Goal: Information Seeking & Learning: Find specific fact

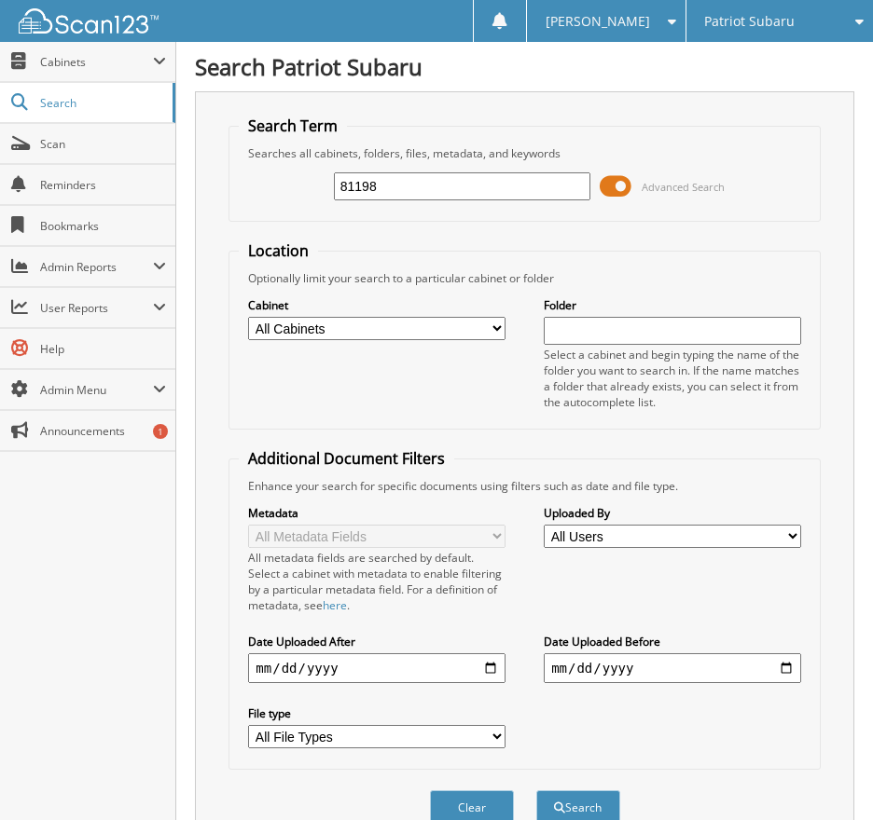
type input "81198"
click at [536, 791] on button "Search" at bounding box center [578, 808] width 84 height 34
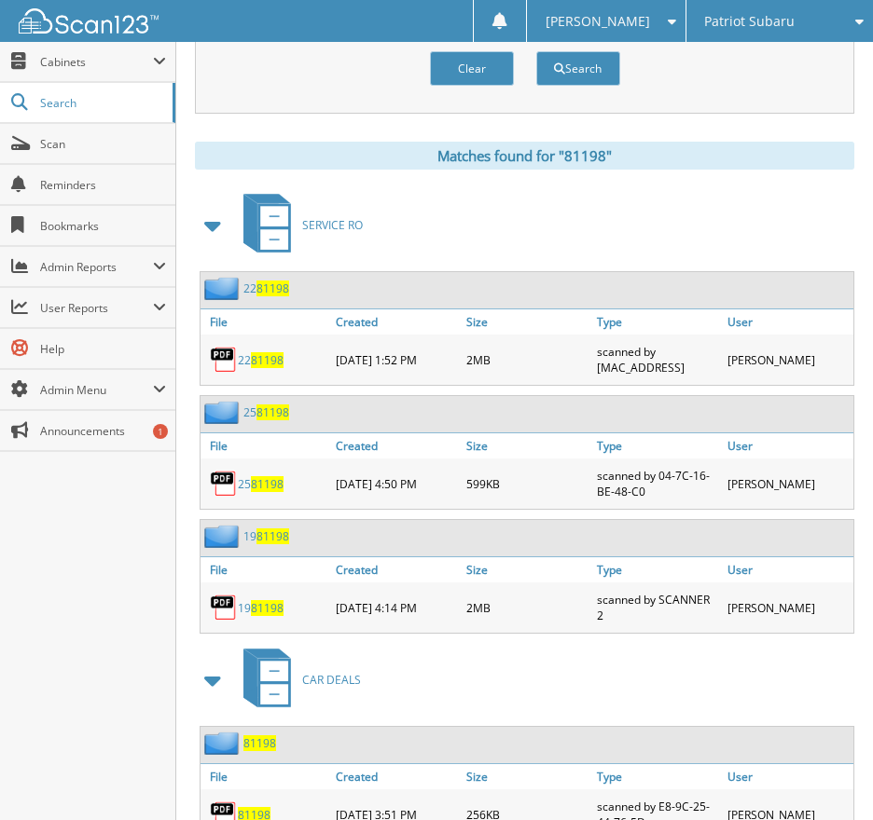
scroll to position [817, 0]
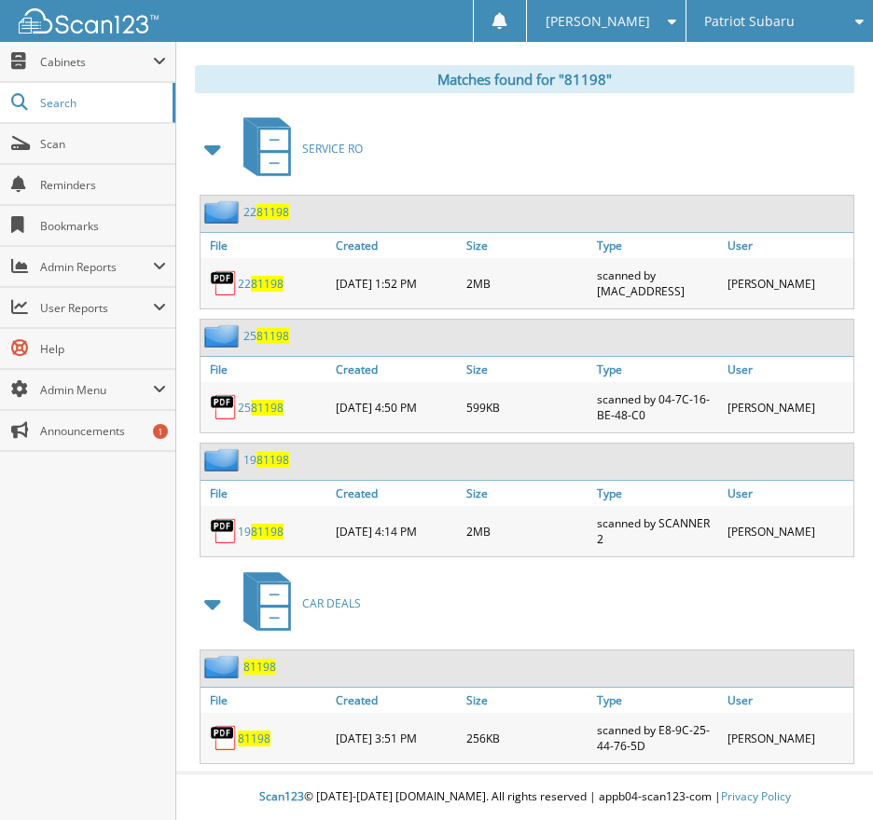
click at [253, 744] on span "81198" at bounding box center [254, 739] width 33 height 16
click at [73, 56] on span "Cabinets" at bounding box center [96, 62] width 113 height 16
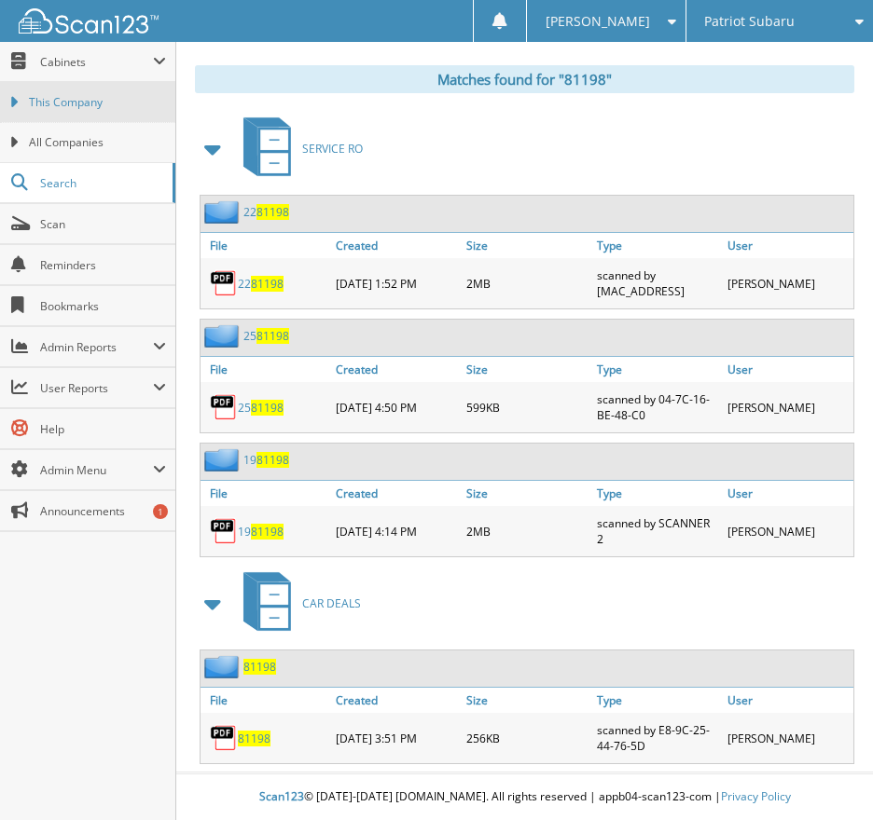
click at [82, 99] on span "This Company" at bounding box center [97, 102] width 137 height 17
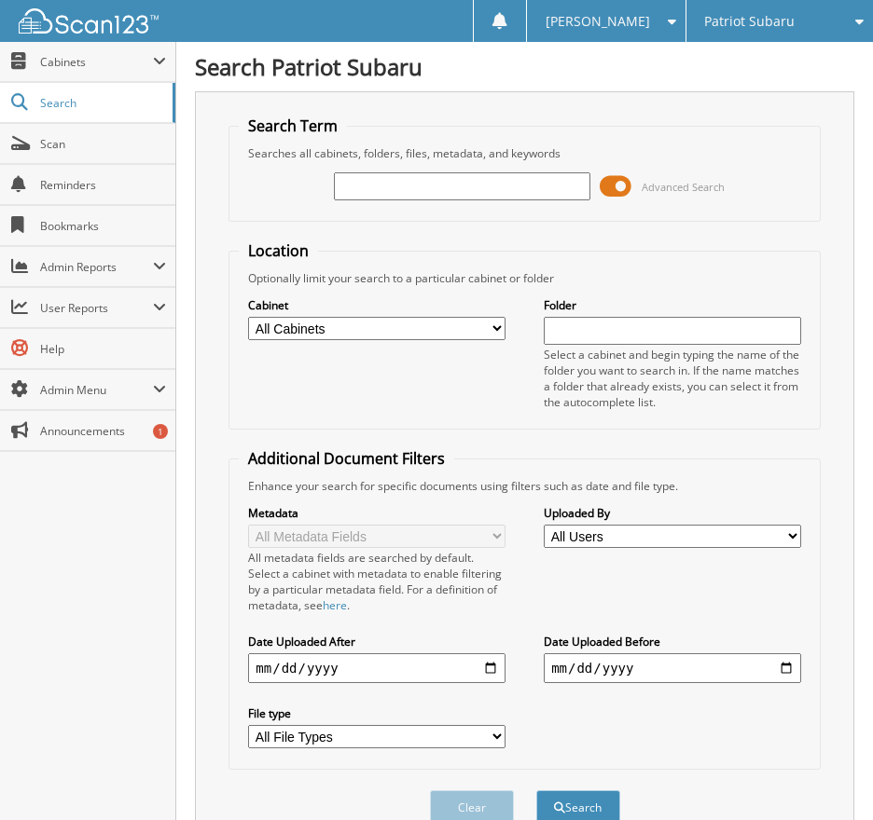
click at [78, 98] on span "Search" at bounding box center [101, 103] width 123 height 16
click at [61, 60] on span "Cabinets" at bounding box center [96, 62] width 113 height 16
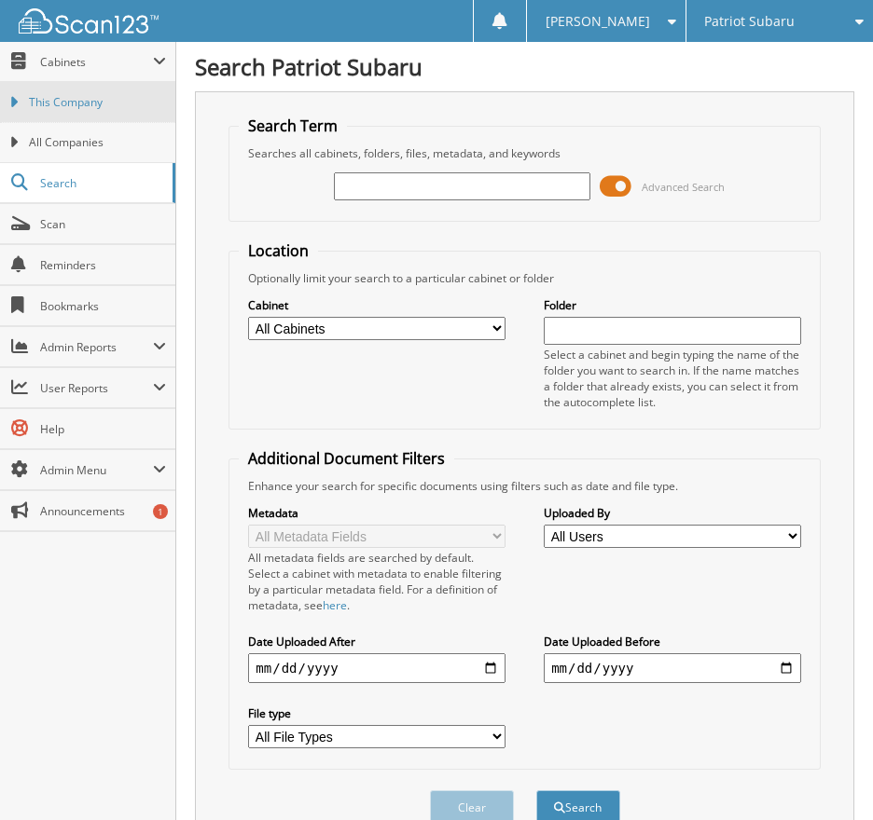
click at [62, 94] on span "This Company" at bounding box center [97, 102] width 137 height 17
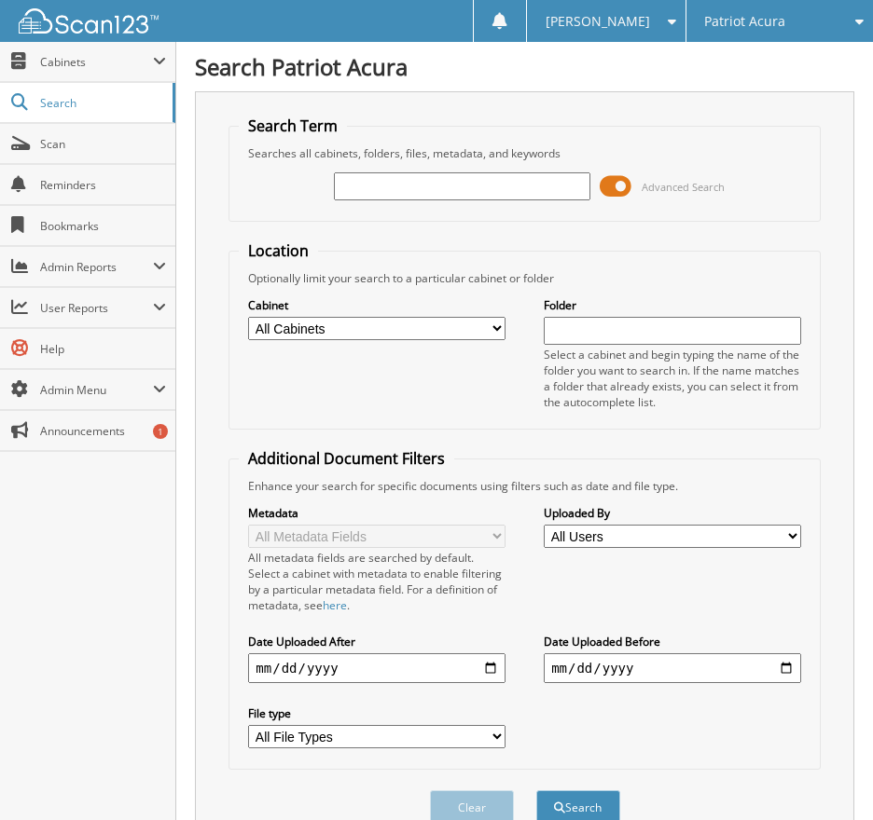
click at [393, 188] on input "text" at bounding box center [462, 186] width 257 height 28
type input "2513398"
click at [536, 791] on button "Search" at bounding box center [578, 808] width 84 height 34
click at [623, 186] on span at bounding box center [615, 186] width 32 height 28
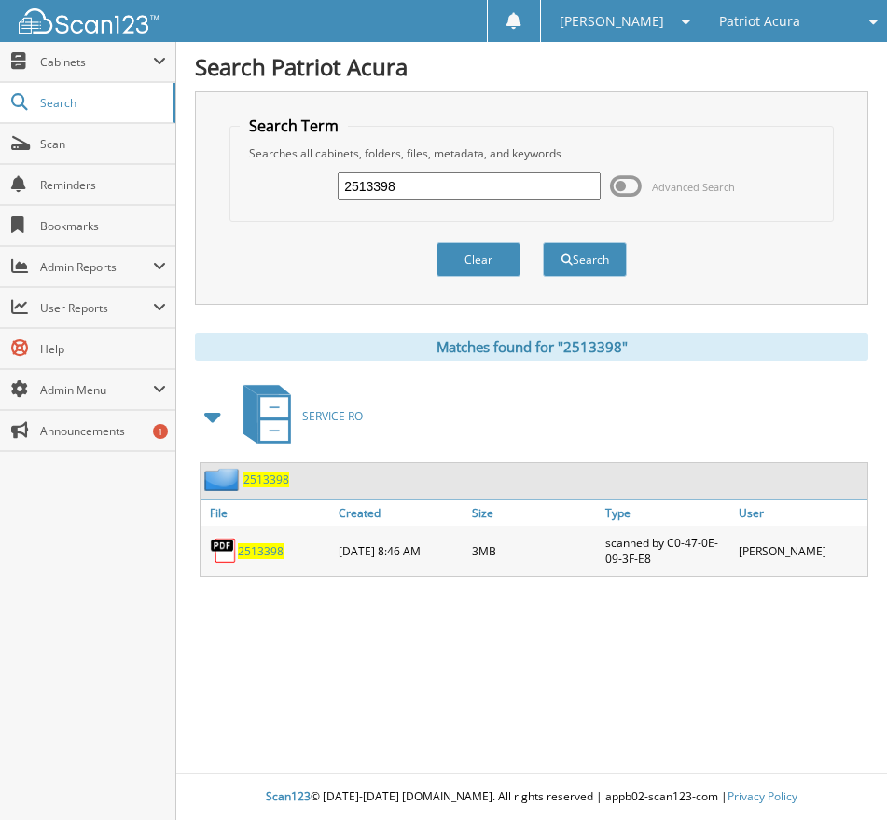
click at [263, 550] on span "2513398" at bounding box center [261, 552] width 46 height 16
drag, startPoint x: 425, startPoint y: 193, endPoint x: 265, endPoint y: 197, distance: 160.4
click at [265, 197] on div "2513398 Advanced Search" at bounding box center [532, 186] width 584 height 50
type input "2513478"
click at [543, 242] on button "Search" at bounding box center [585, 259] width 84 height 34
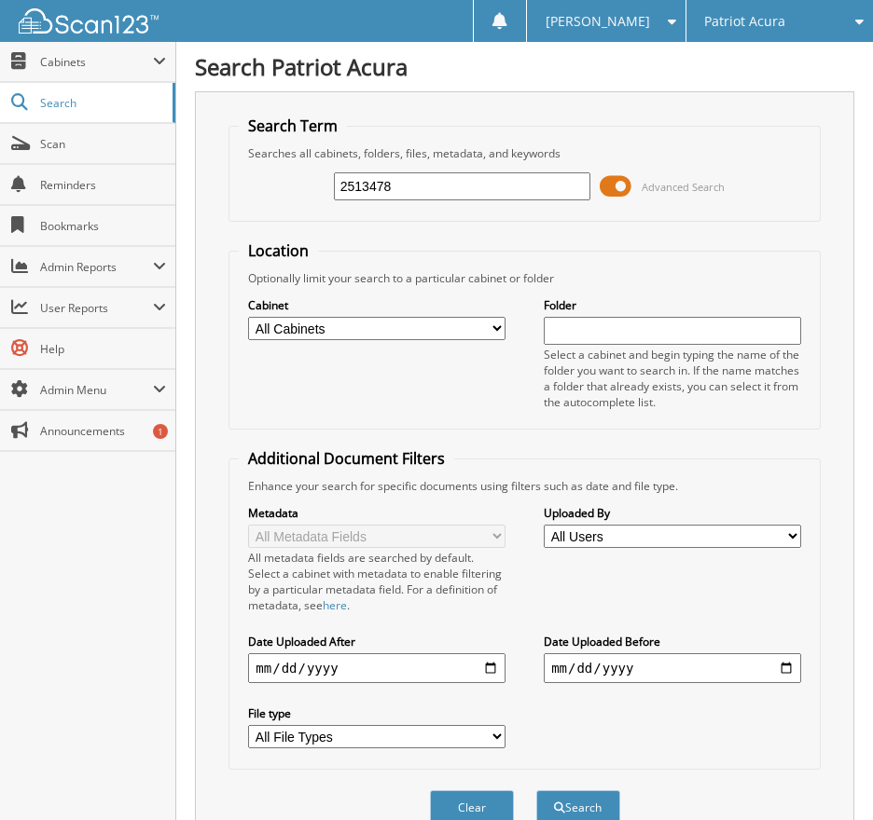
click at [621, 187] on span at bounding box center [615, 186] width 32 height 28
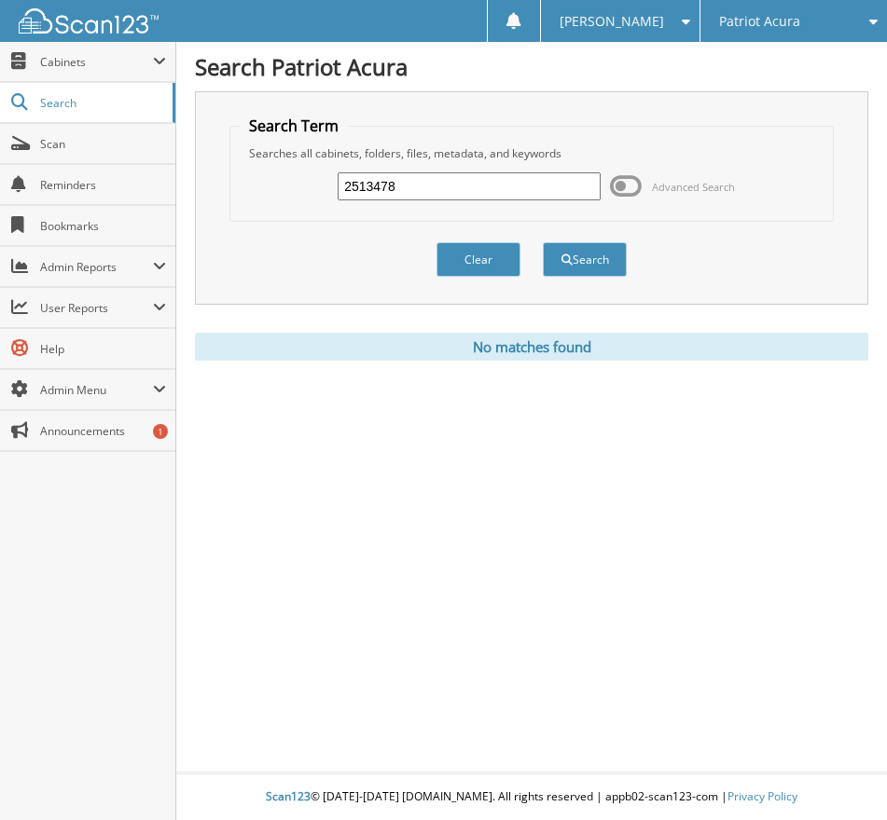
drag, startPoint x: 459, startPoint y: 116, endPoint x: 418, endPoint y: 183, distance: 78.7
click at [459, 119] on fieldset "Search Term Searches all cabinets, folders, files, metadata, and keywords 25134…" at bounding box center [531, 169] width 604 height 106
drag, startPoint x: 414, startPoint y: 184, endPoint x: 208, endPoint y: 213, distance: 208.2
click at [209, 213] on div "Search Term Searches all cabinets, folders, files, metadata, and keywords 25134…" at bounding box center [531, 197] width 673 height 213
type input "2513477"
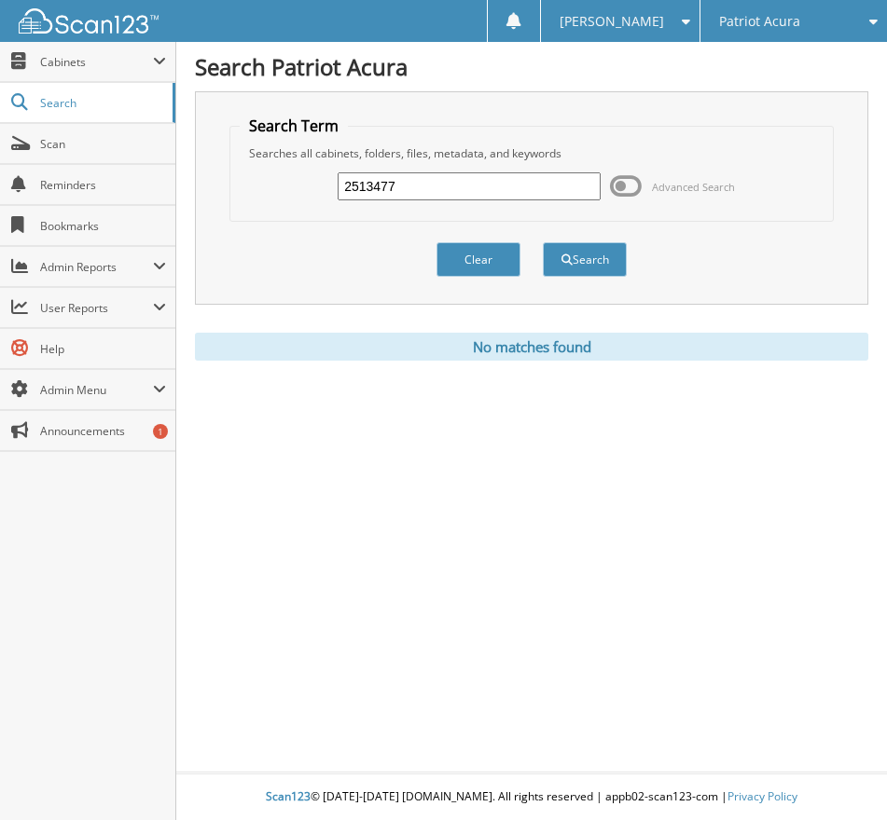
click at [543, 242] on button "Search" at bounding box center [585, 259] width 84 height 34
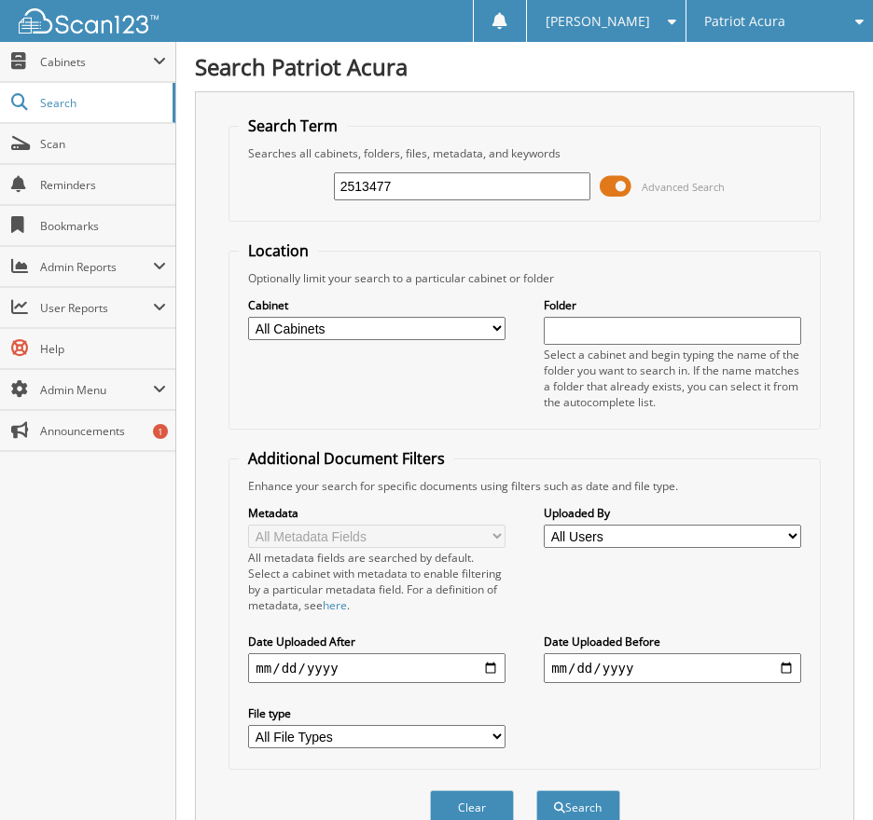
click at [622, 186] on span at bounding box center [615, 186] width 32 height 28
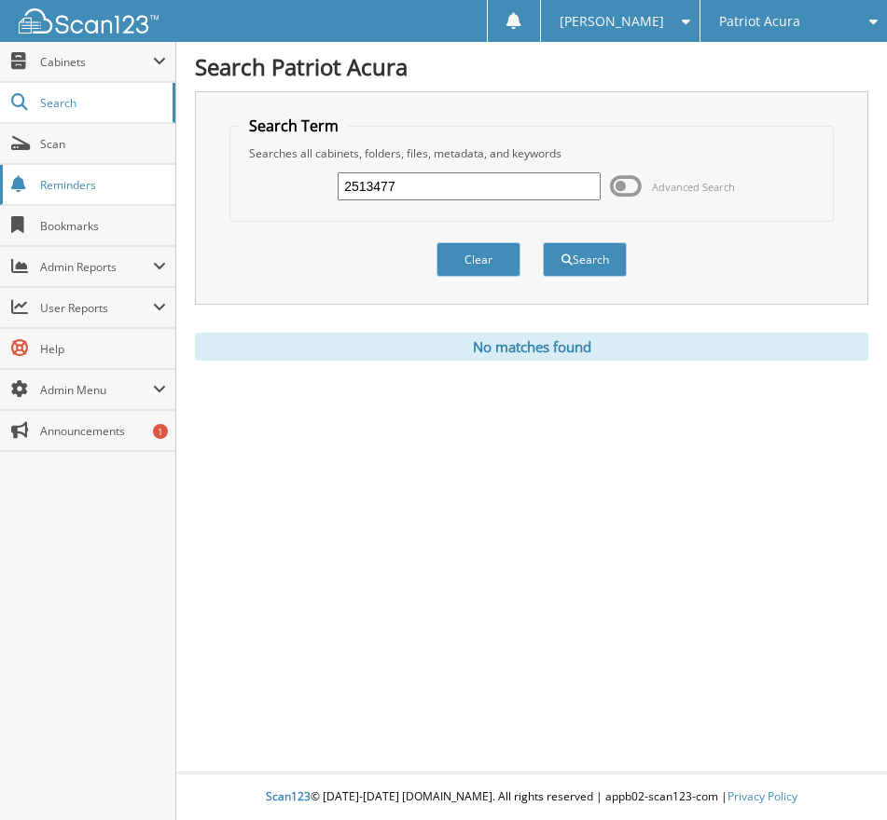
drag, startPoint x: 420, startPoint y: 186, endPoint x: 150, endPoint y: 182, distance: 269.5
click at [158, 179] on body "Tanya G. Settings Logout Patriot Acura Patriot Subaru Close" at bounding box center [443, 410] width 887 height 820
type input "2513389"
click at [543, 242] on button "Search" at bounding box center [585, 259] width 84 height 34
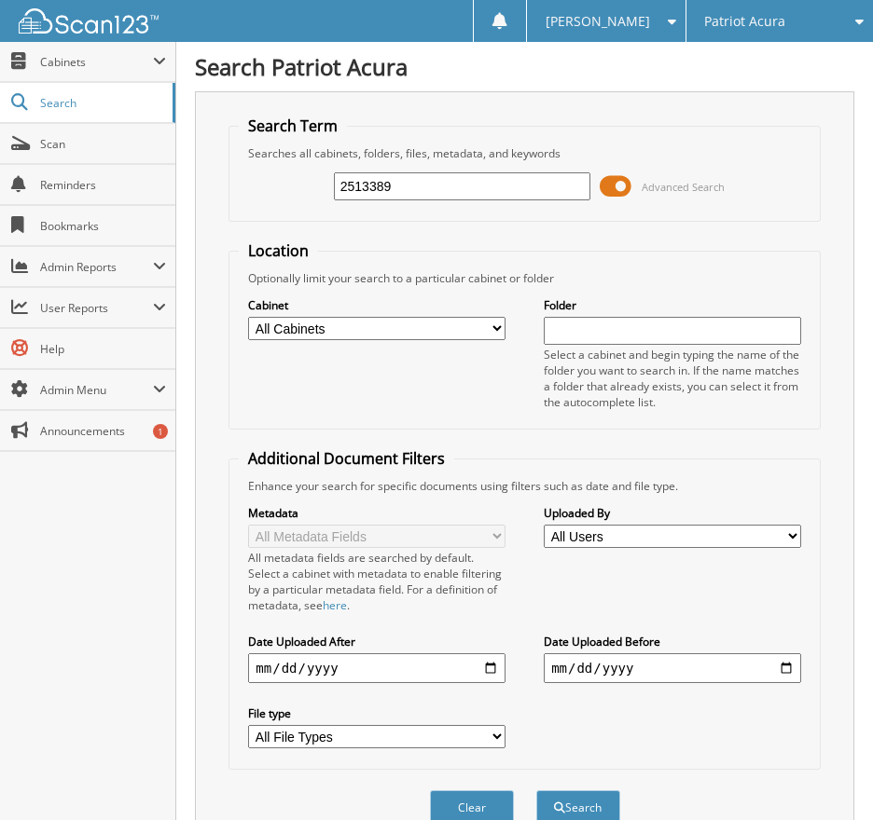
click at [613, 186] on span at bounding box center [615, 186] width 32 height 28
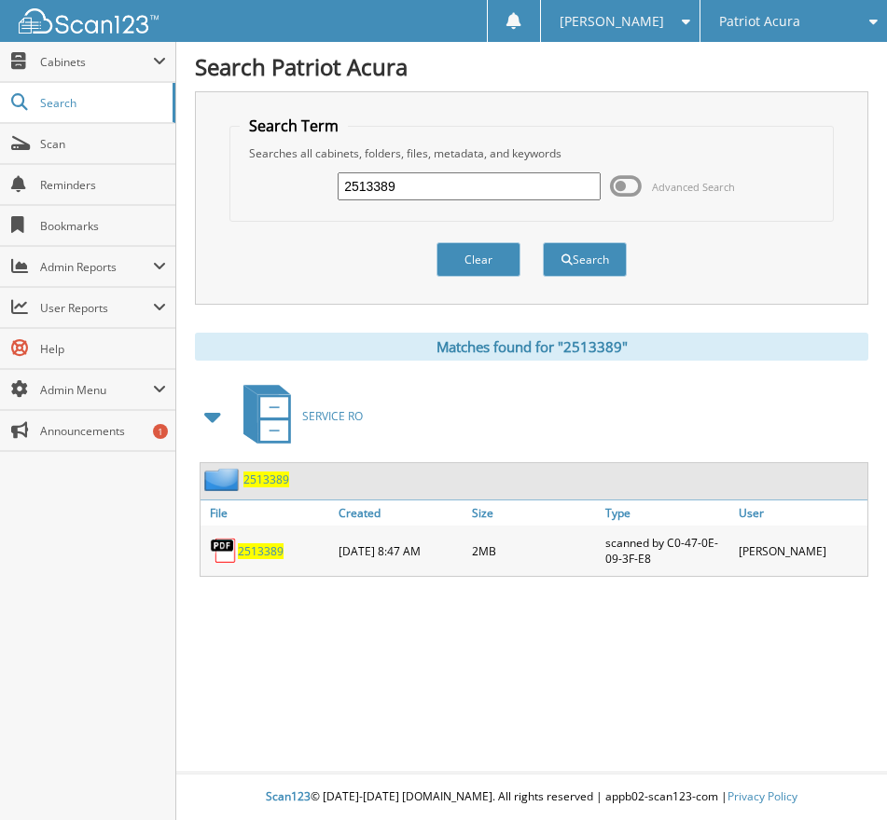
click at [274, 549] on span "2513389" at bounding box center [261, 552] width 46 height 16
drag, startPoint x: 376, startPoint y: 185, endPoint x: 200, endPoint y: 194, distance: 175.5
click at [219, 188] on div "Search Term Searches all cabinets, folders, files, metadata, and keywords 25133…" at bounding box center [531, 197] width 673 height 213
type input "2513458"
click at [543, 242] on button "Search" at bounding box center [585, 259] width 84 height 34
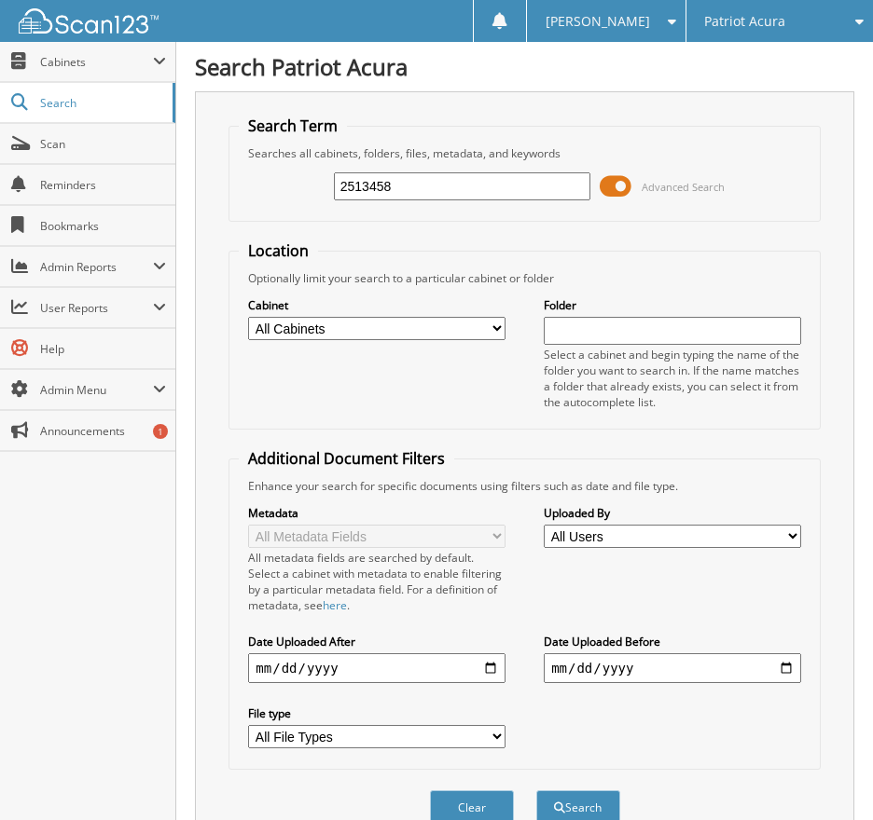
click at [622, 184] on span at bounding box center [615, 186] width 32 height 28
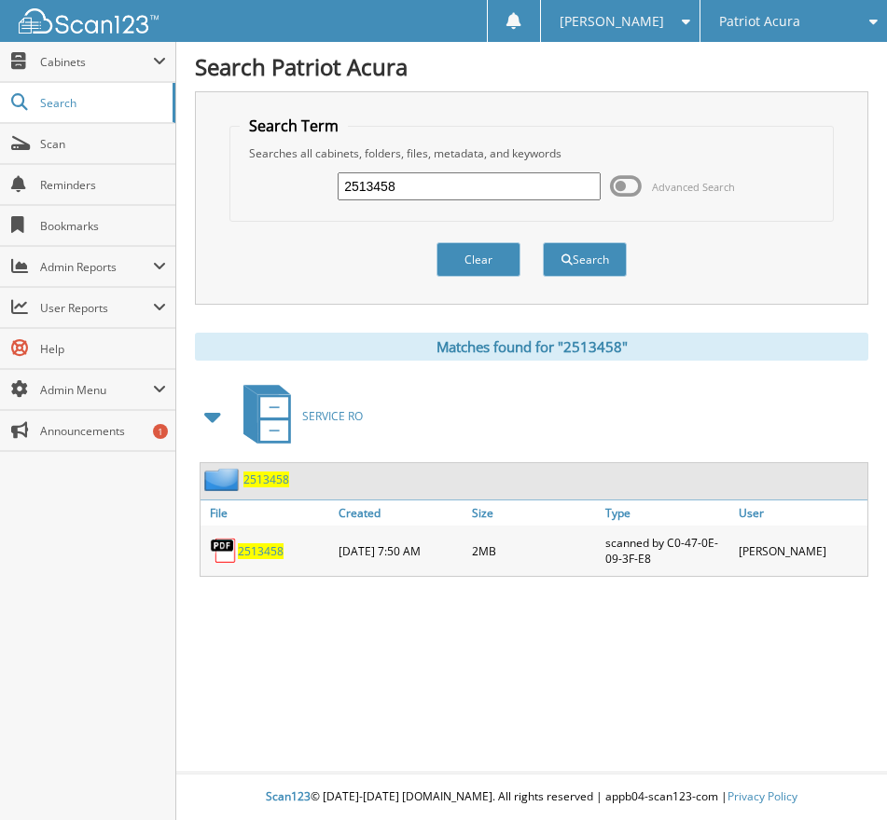
click at [258, 549] on span "2513458" at bounding box center [261, 552] width 46 height 16
click at [463, 194] on div "2513458 Advanced Search" at bounding box center [532, 186] width 584 height 50
drag, startPoint x: 447, startPoint y: 184, endPoint x: 121, endPoint y: 222, distance: 328.5
click at [123, 221] on body "[PERSON_NAME] Settings Logout Patriot Acura Patriot Subaru Close" at bounding box center [443, 410] width 887 height 820
type input "2513433"
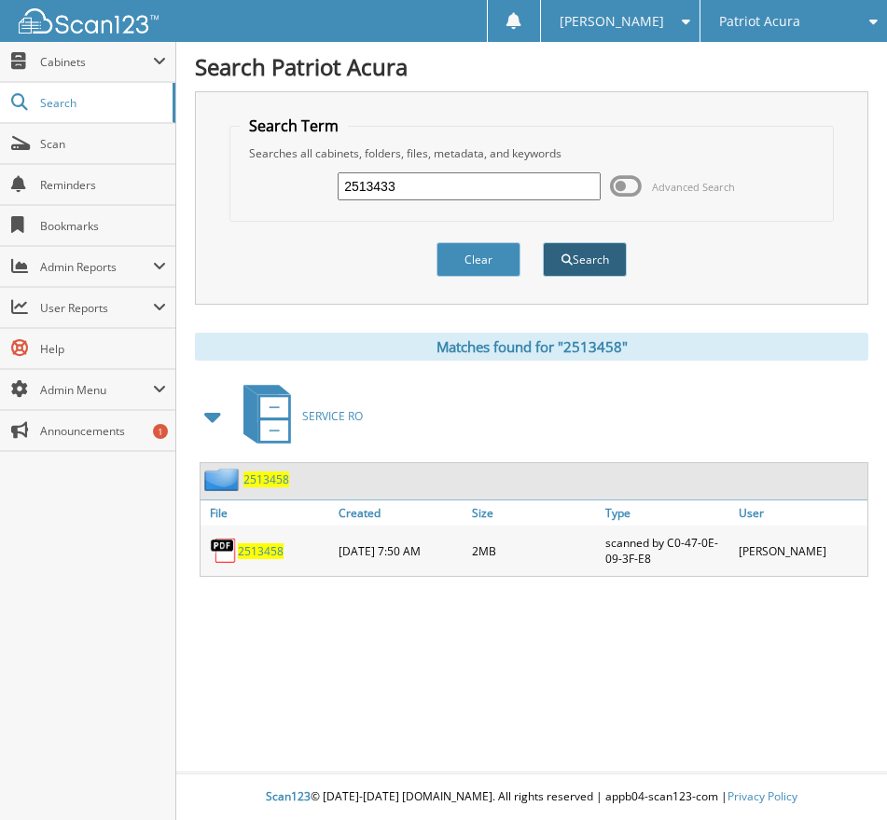
click at [576, 270] on button "Search" at bounding box center [585, 259] width 84 height 34
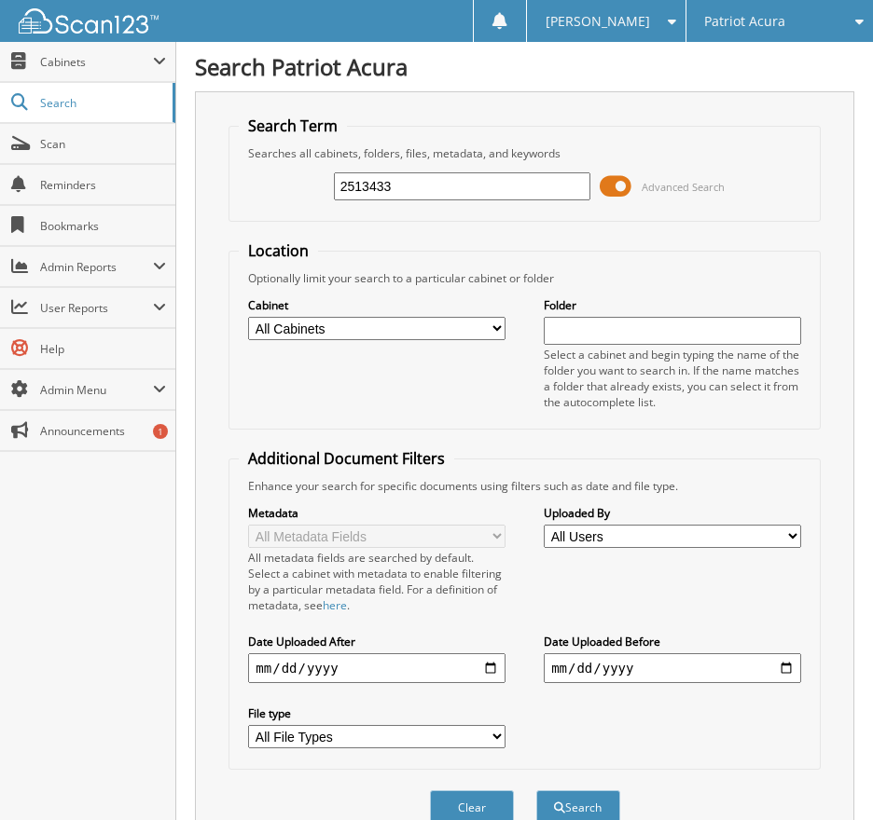
click at [618, 183] on span at bounding box center [615, 186] width 32 height 28
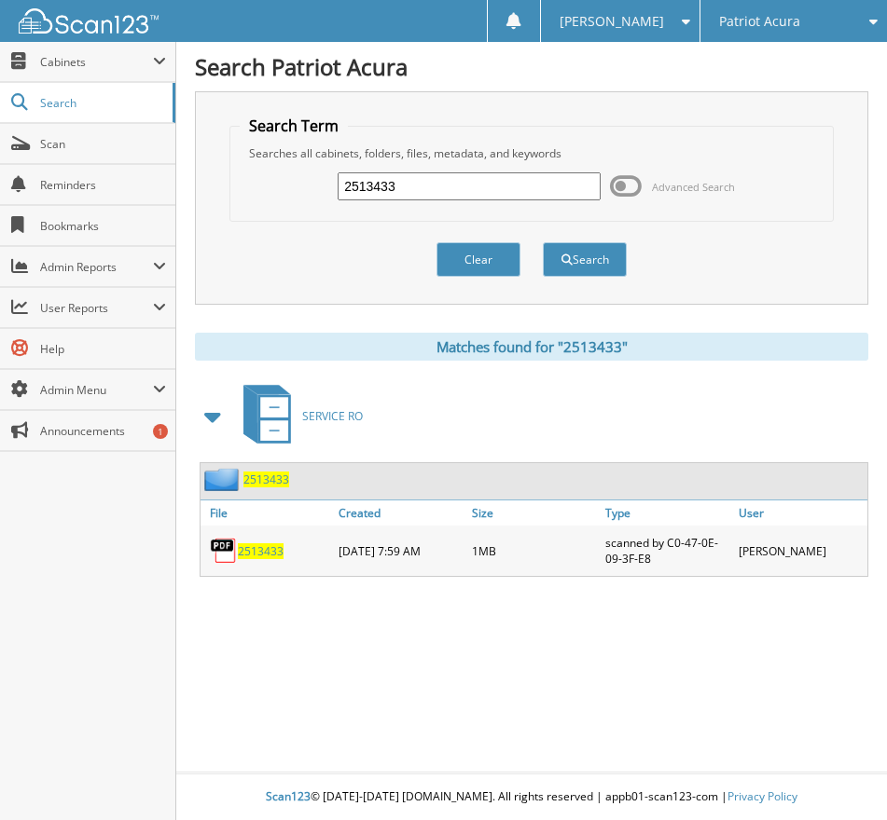
click at [259, 554] on span "2513433" at bounding box center [261, 552] width 46 height 16
drag, startPoint x: 418, startPoint y: 188, endPoint x: 337, endPoint y: 188, distance: 81.1
click at [337, 188] on div "2513433 Advanced Search" at bounding box center [532, 186] width 584 height 50
type input "2513360"
click at [543, 242] on button "Search" at bounding box center [585, 259] width 84 height 34
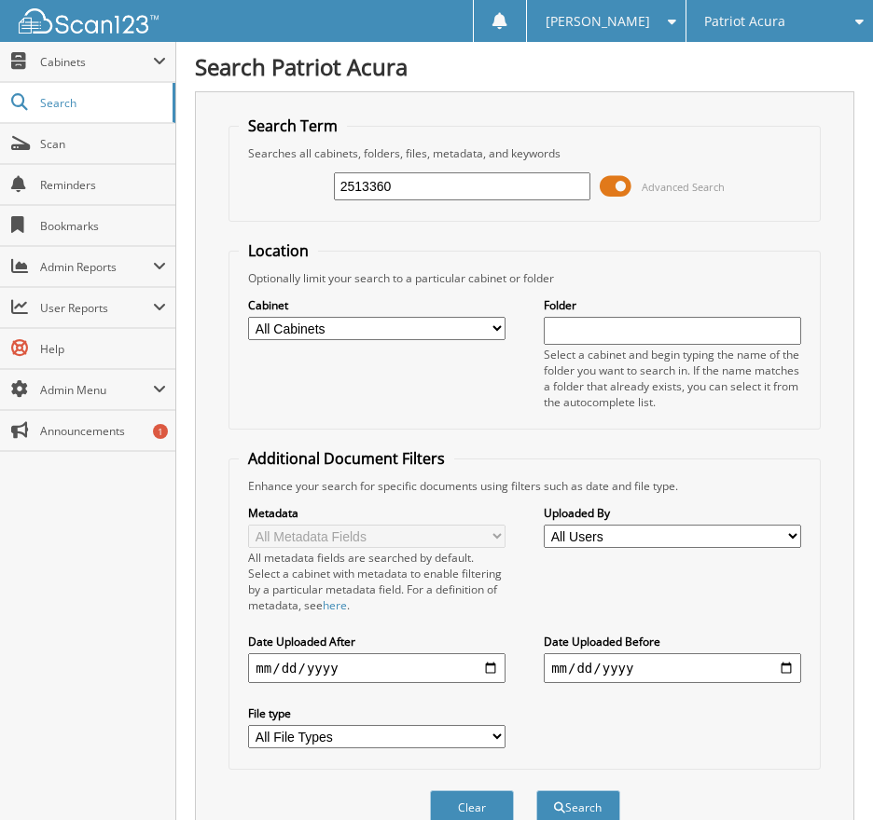
click at [624, 183] on span at bounding box center [615, 186] width 32 height 28
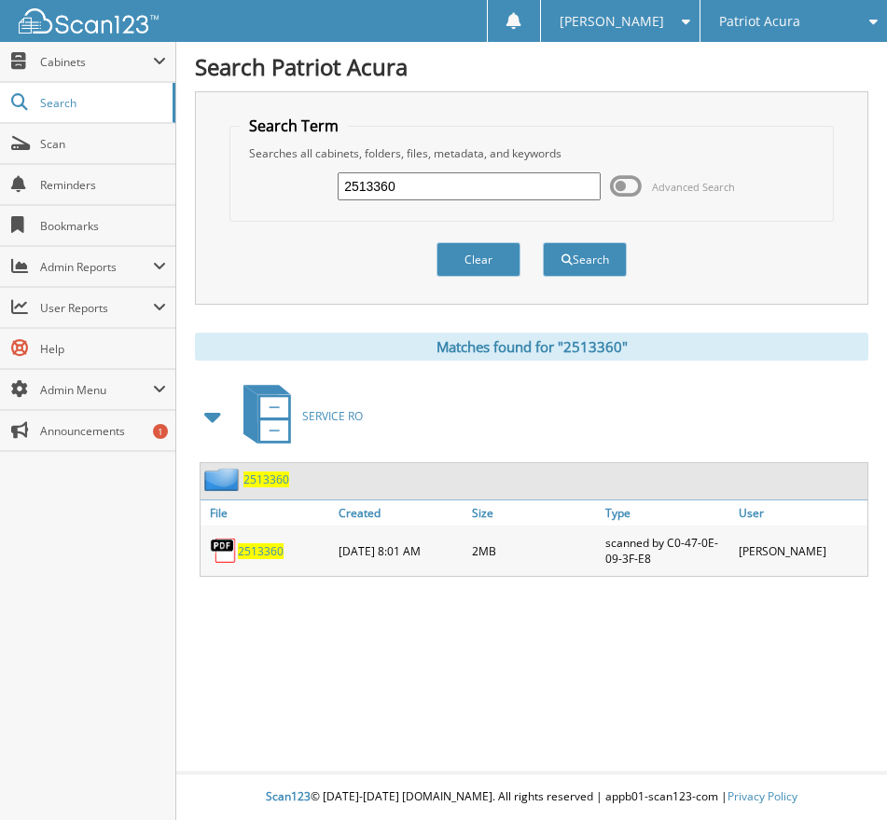
click at [258, 555] on span "2513360" at bounding box center [261, 552] width 46 height 16
drag, startPoint x: 259, startPoint y: 186, endPoint x: 192, endPoint y: 200, distance: 68.6
click at [195, 199] on div "Search Term Searches all cabinets, folders, files, metadata, and keywords 25133…" at bounding box center [531, 197] width 673 height 213
type input "2513402"
click at [543, 242] on button "Search" at bounding box center [585, 259] width 84 height 34
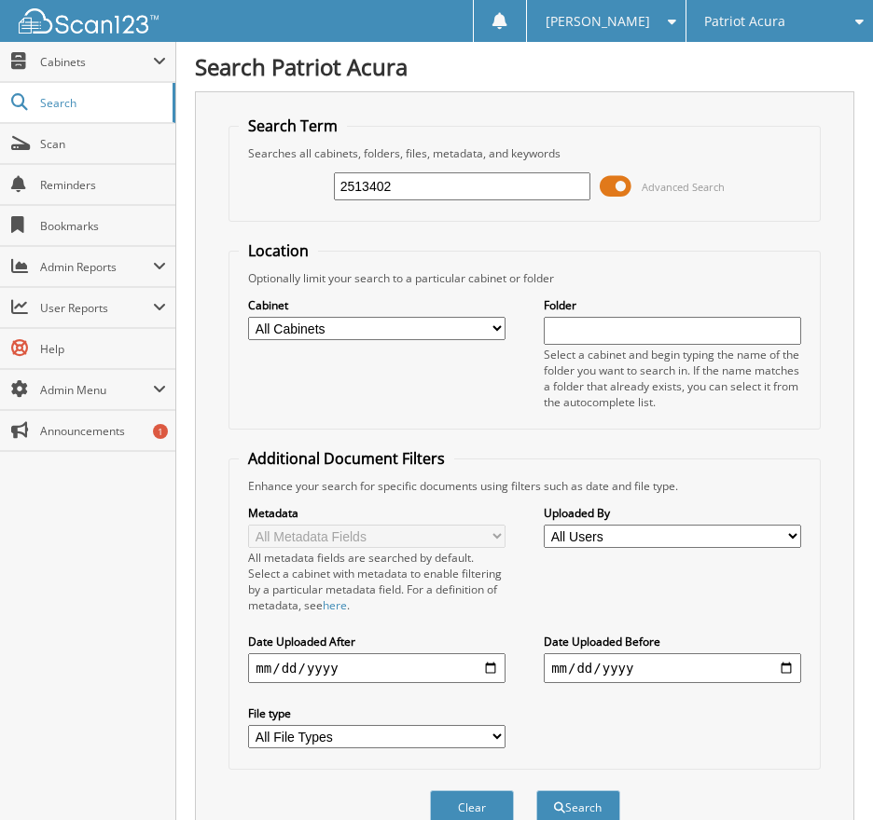
click at [626, 183] on span at bounding box center [615, 186] width 32 height 28
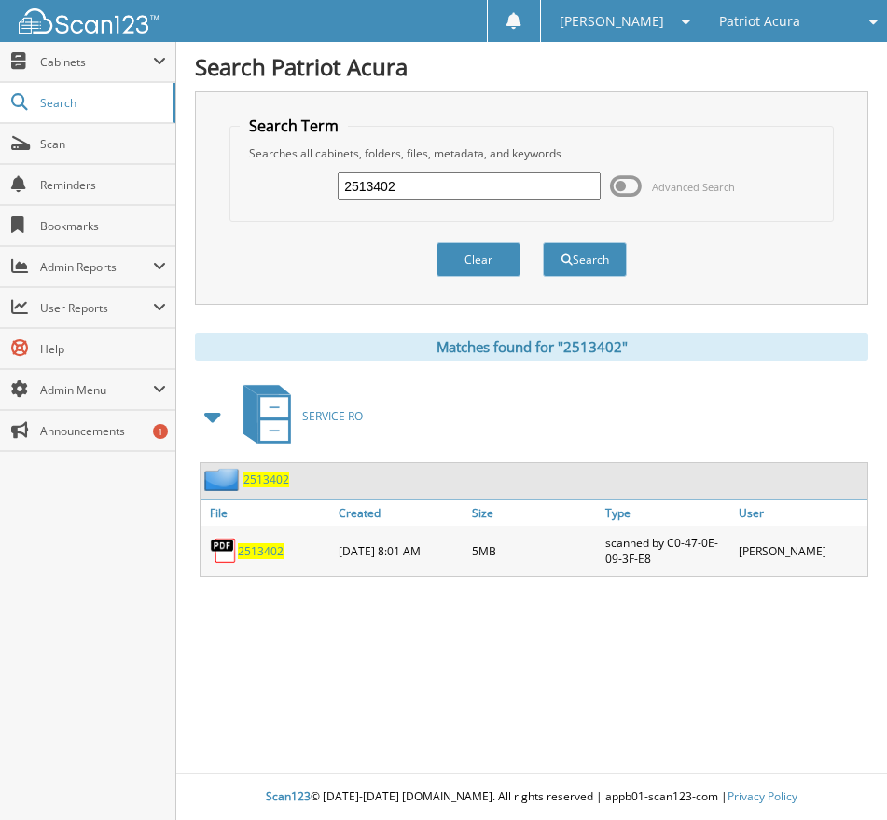
click at [260, 551] on span "2513402" at bounding box center [261, 552] width 46 height 16
click at [296, 192] on div "2513402 Advanced Search" at bounding box center [532, 186] width 584 height 50
type input "2513351"
click at [543, 242] on button "Search" at bounding box center [585, 259] width 84 height 34
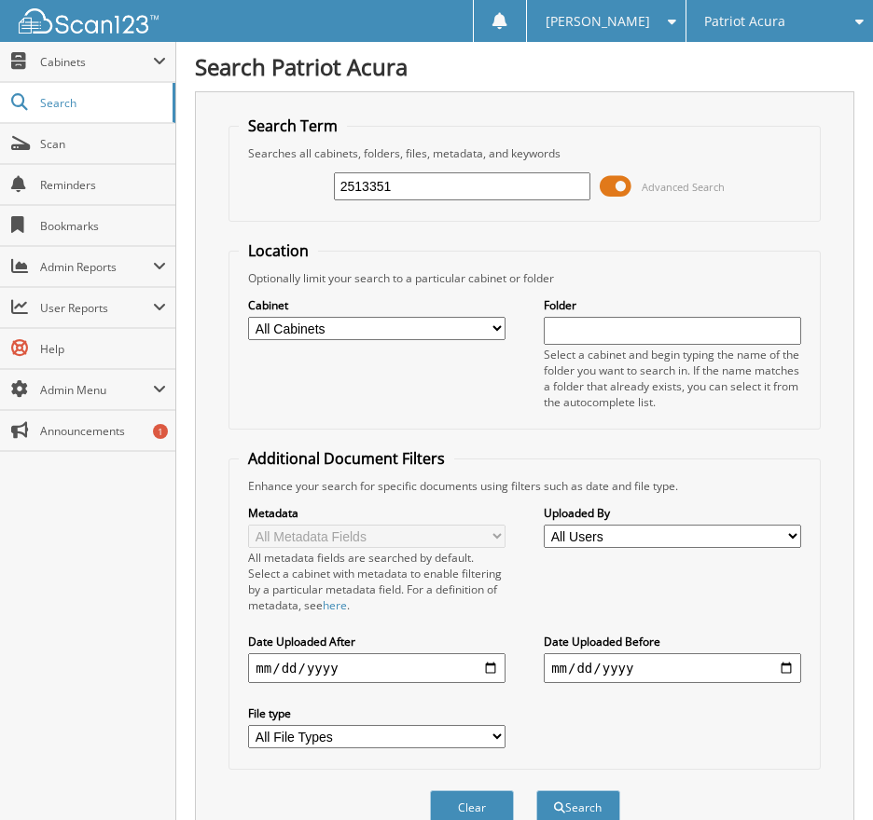
click at [618, 188] on span at bounding box center [615, 186] width 32 height 28
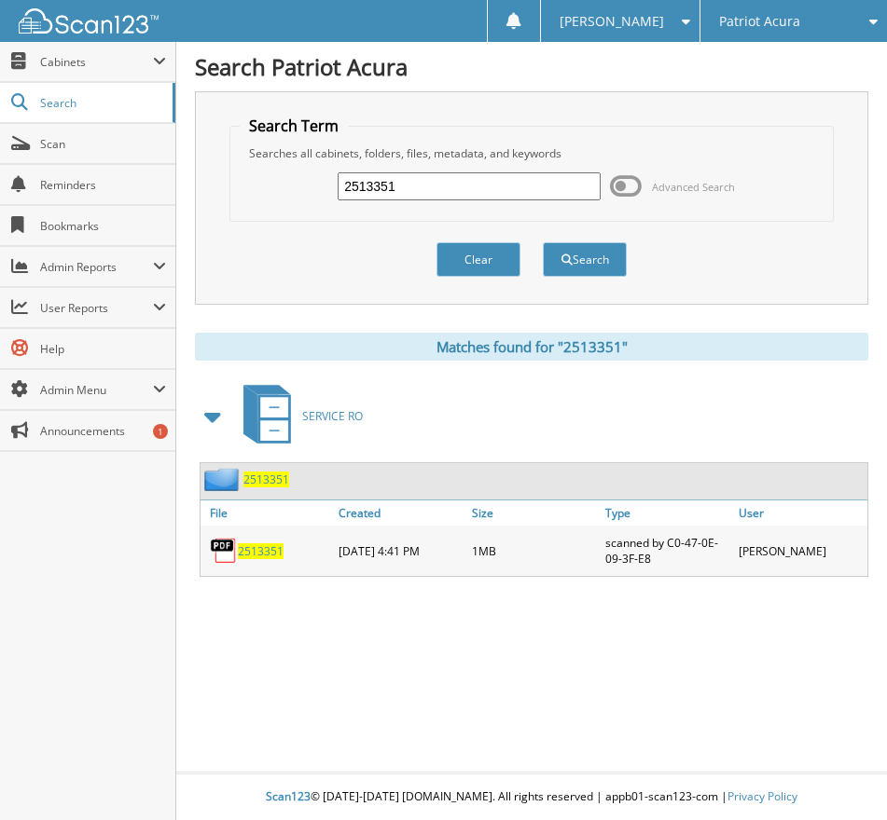
click at [257, 555] on span "2513351" at bounding box center [261, 552] width 46 height 16
click at [392, 117] on fieldset "Search Term Searches all cabinets, folders, files, metadata, and keywords 25133…" at bounding box center [531, 169] width 604 height 106
